Goal: Transaction & Acquisition: Purchase product/service

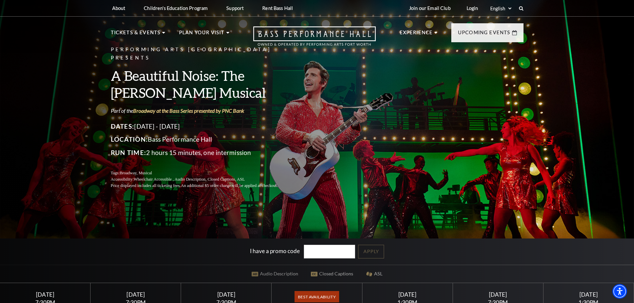
click at [315, 298] on span "Best Availability" at bounding box center [316, 296] width 44 height 11
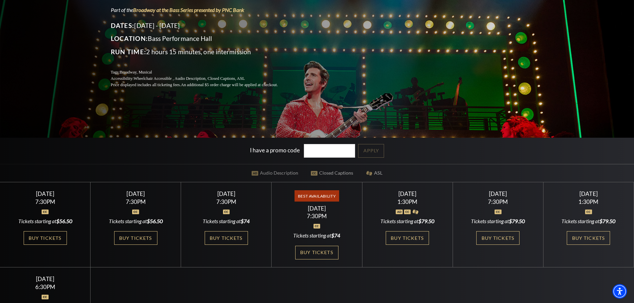
scroll to position [105, 0]
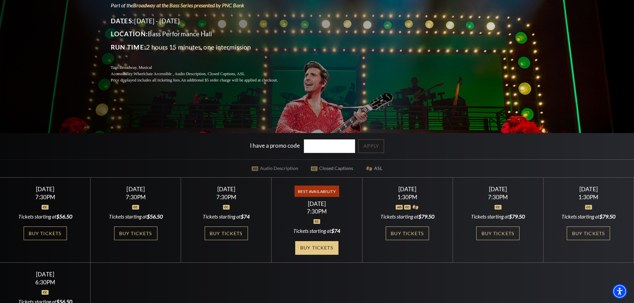
click at [314, 248] on link "Buy Tickets" at bounding box center [316, 248] width 43 height 14
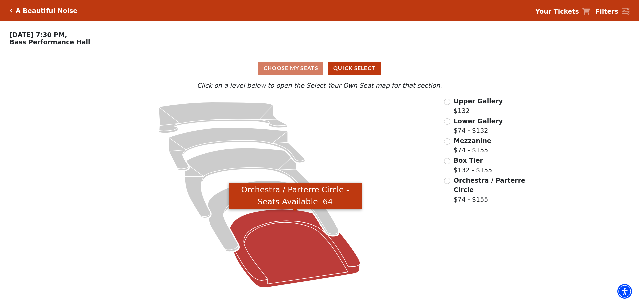
click at [276, 246] on icon "Orchestra / Parterre Circle - Seats Available: 64" at bounding box center [295, 248] width 130 height 79
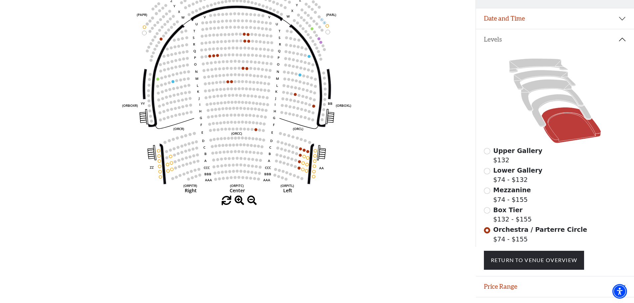
scroll to position [113, 0]
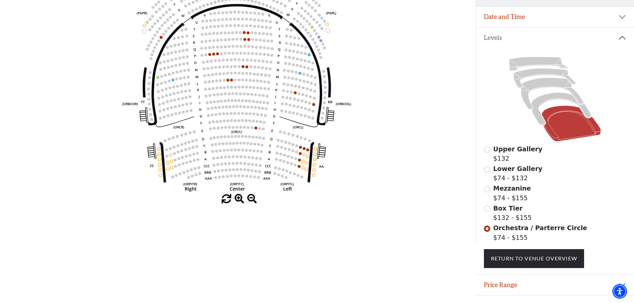
click at [239, 202] on span at bounding box center [240, 199] width 10 height 10
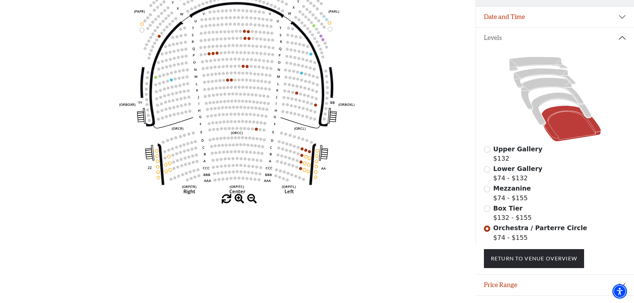
click at [239, 202] on span at bounding box center [240, 199] width 10 height 10
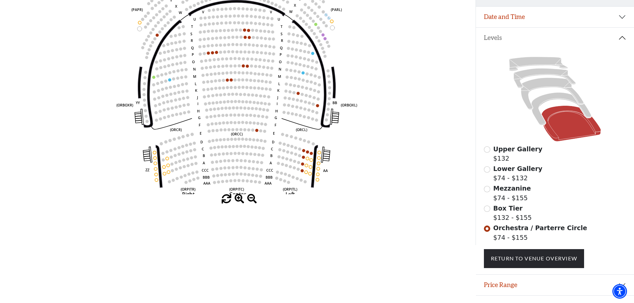
click at [239, 202] on span at bounding box center [240, 199] width 10 height 10
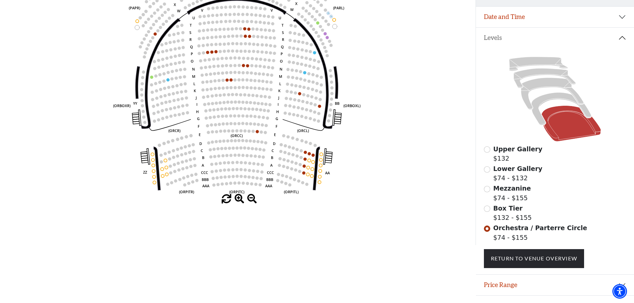
click at [239, 202] on span at bounding box center [240, 199] width 10 height 10
